Goal: Information Seeking & Learning: Check status

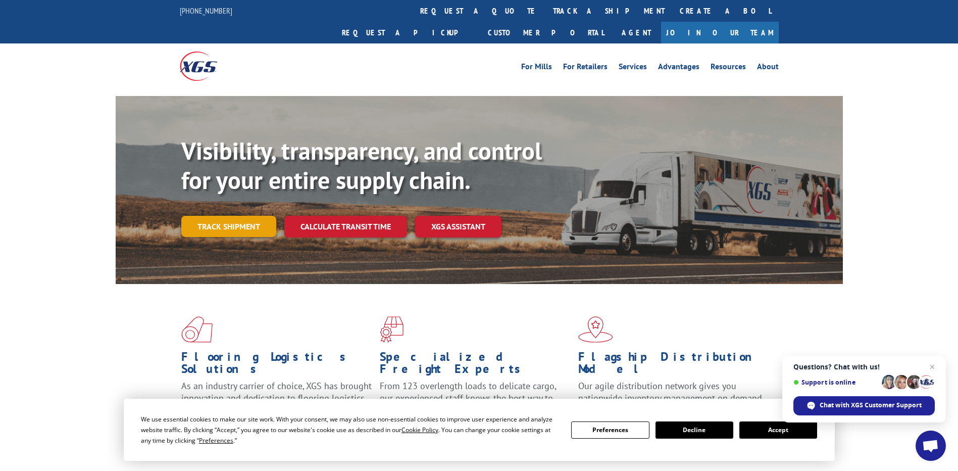
click at [247, 216] on link "Track shipment" at bounding box center [228, 226] width 95 height 21
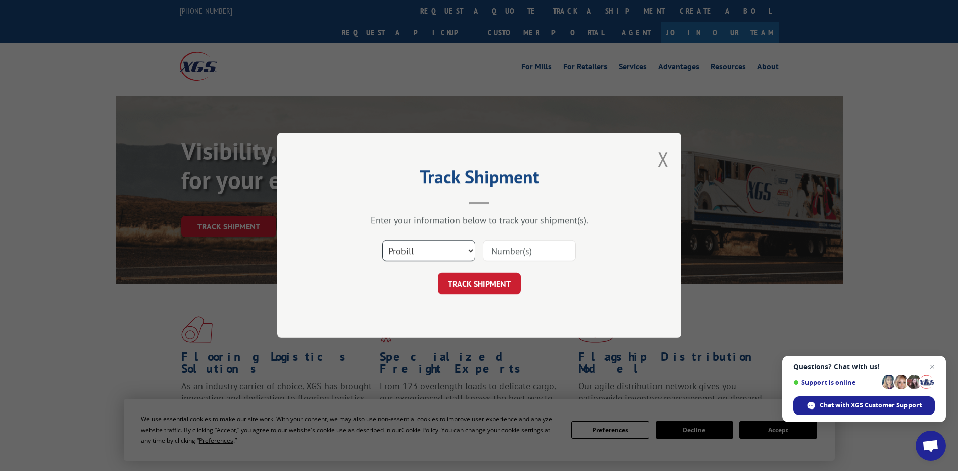
click at [447, 252] on select "Select category... Probill BOL PO" at bounding box center [428, 250] width 93 height 21
select select "po"
click at [382, 240] on select "Select category... Probill BOL PO" at bounding box center [428, 250] width 93 height 21
paste input "28527224"
click at [499, 249] on input "28527224" at bounding box center [529, 250] width 93 height 21
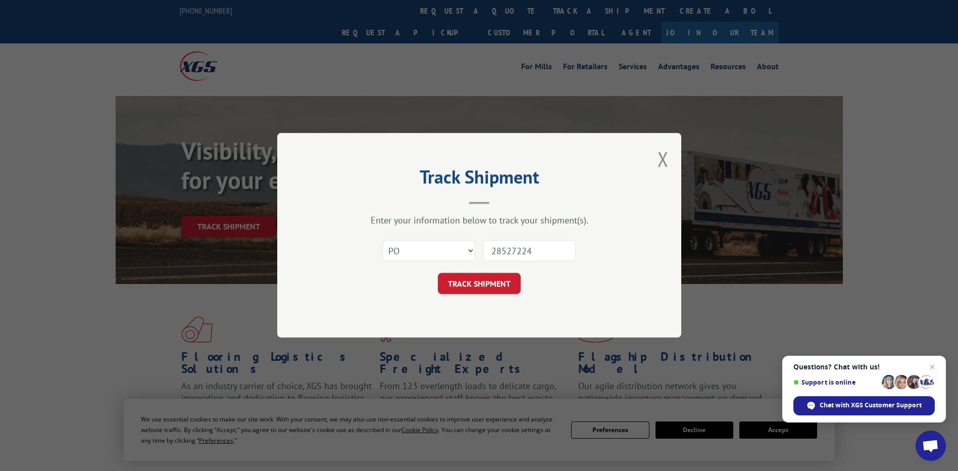
click at [511, 252] on input "28527224" at bounding box center [529, 250] width 93 height 21
type input "28527224"
click at [466, 286] on button "TRACK SHIPMENT" at bounding box center [479, 283] width 83 height 21
